Goal: Task Accomplishment & Management: Complete application form

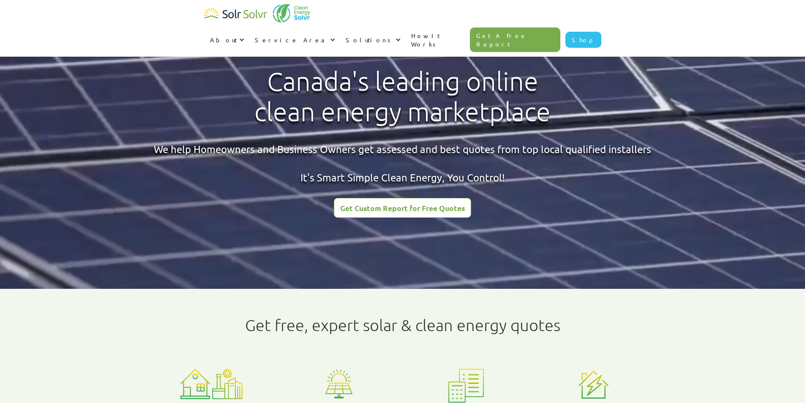
drag, startPoint x: 0, startPoint y: 0, endPoint x: 382, endPoint y: 205, distance: 433.3
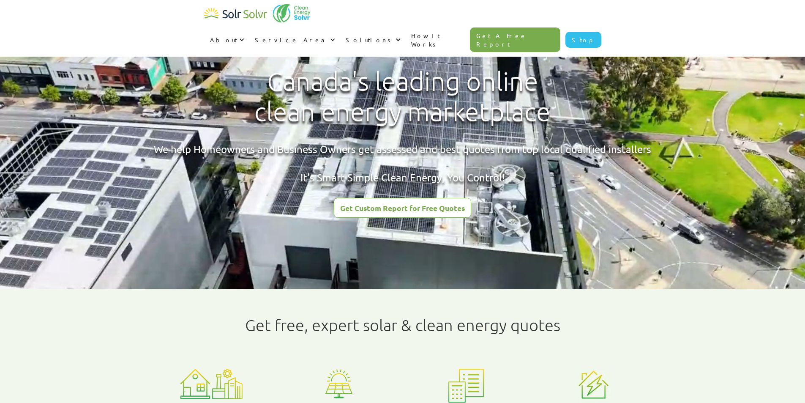
click at [382, 205] on div "Get Custom Report for Free Quotes" at bounding box center [402, 208] width 125 height 8
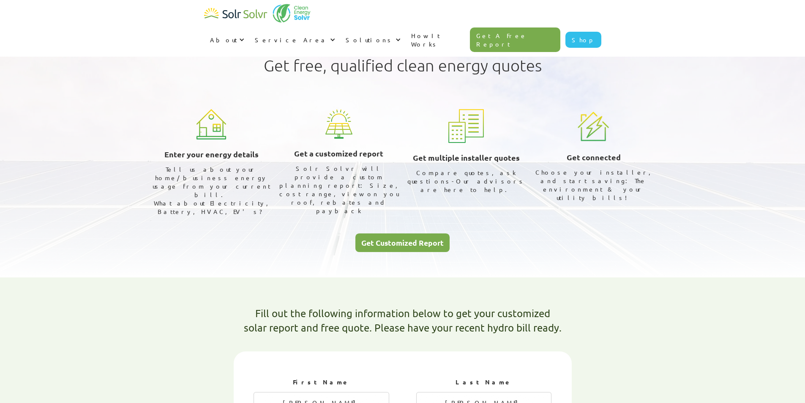
select select "ENMAX"
select select "75%"
click at [380, 239] on div "Get Customized Report" at bounding box center [402, 243] width 82 height 8
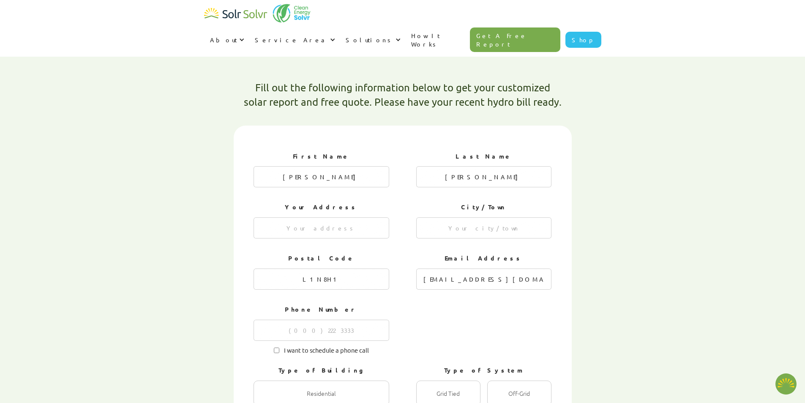
scroll to position [227, 0]
type textarea "x"
radio input "true"
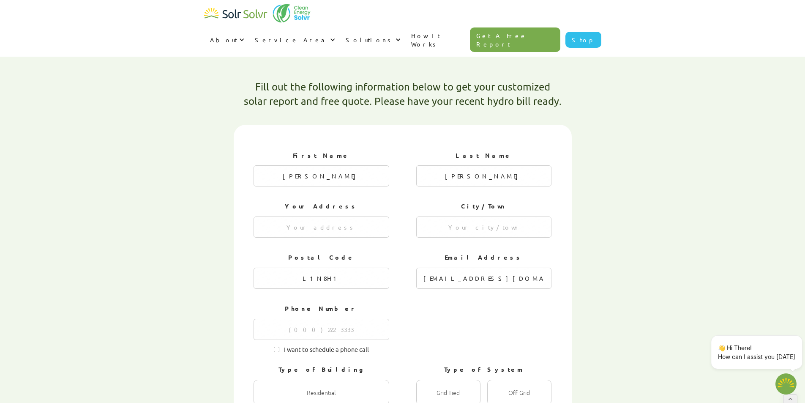
radio input "true"
radio input "false"
type textarea "x"
